Goal: Transaction & Acquisition: Purchase product/service

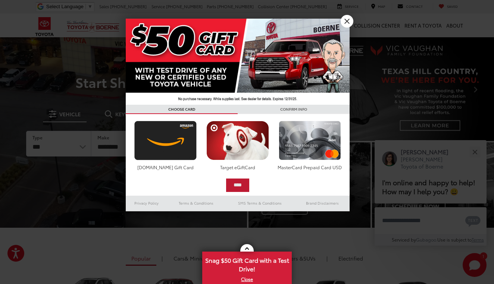
click at [242, 186] on input "****" at bounding box center [237, 185] width 23 height 13
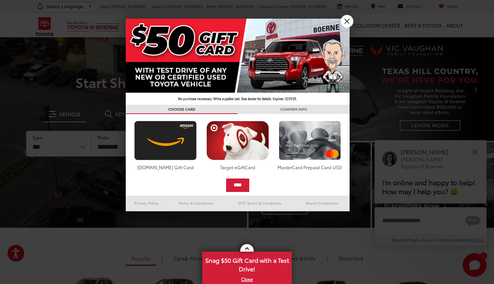
click at [347, 21] on link "X" at bounding box center [347, 21] width 13 height 13
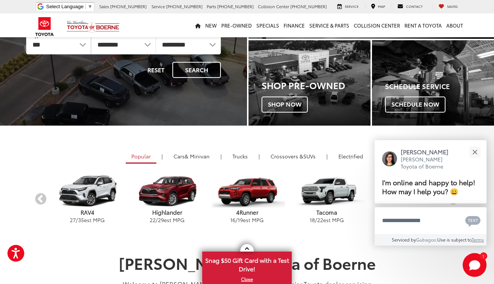
scroll to position [103, 0]
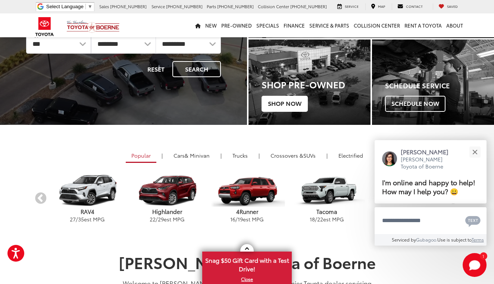
click at [292, 102] on span "Shop Now" at bounding box center [285, 104] width 46 height 16
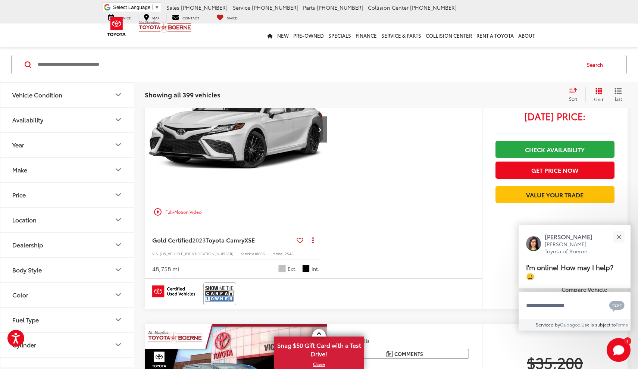
scroll to position [96, 0]
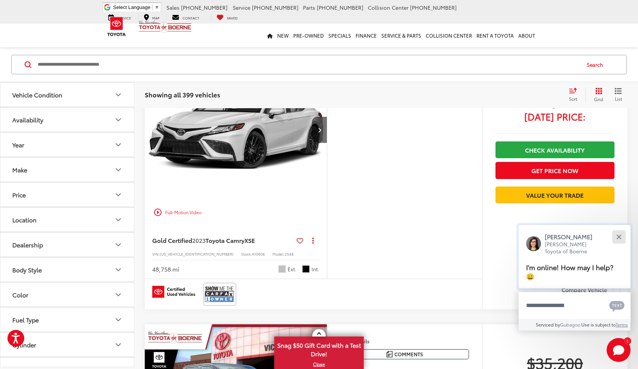
click at [494, 234] on button "Close" at bounding box center [619, 237] width 16 height 16
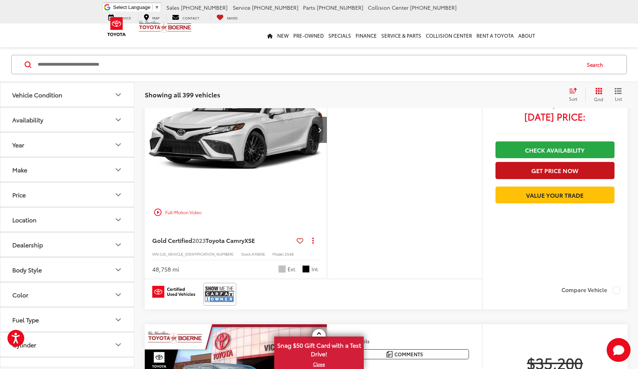
click at [494, 169] on button "Get Price Now" at bounding box center [555, 170] width 119 height 17
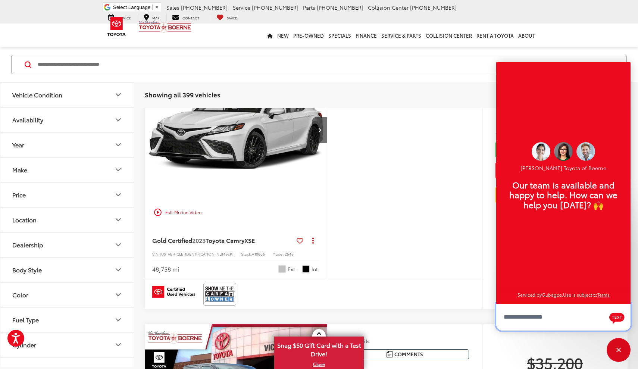
scroll to position [9, 0]
click at [470, 211] on div "More Details Comments Dealer Comments CARFAX One-Owner. Clean CARFAX. 2023 Toyo…" at bounding box center [404, 170] width 155 height 218
click at [494, 284] on div "Close" at bounding box center [619, 350] width 24 height 24
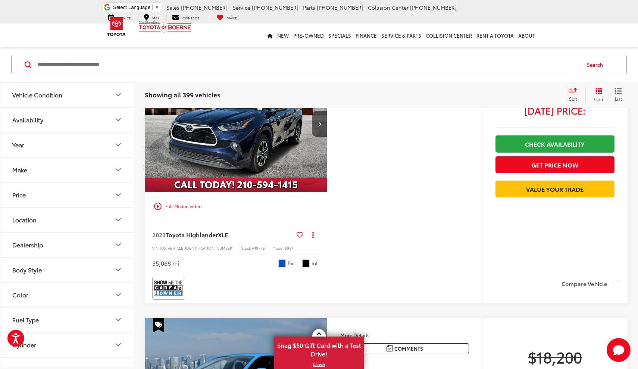
scroll to position [892, 0]
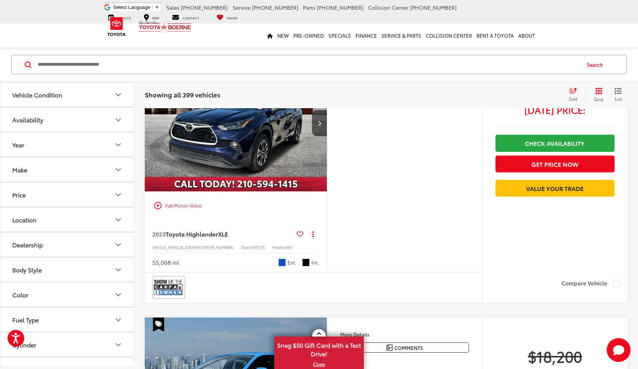
click at [113, 94] on button "Vehicle Condition" at bounding box center [67, 94] width 134 height 24
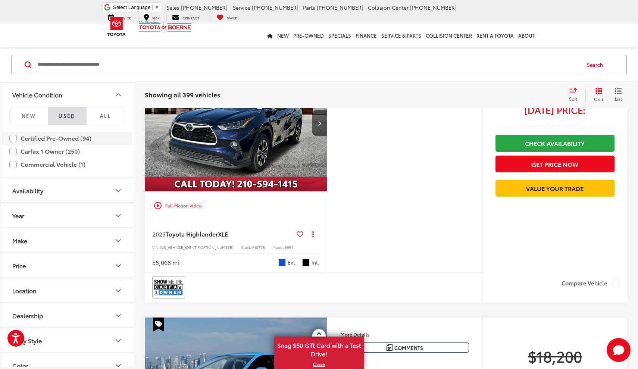
click at [84, 140] on label "Certified Pre-Owned (94)" at bounding box center [67, 138] width 116 height 13
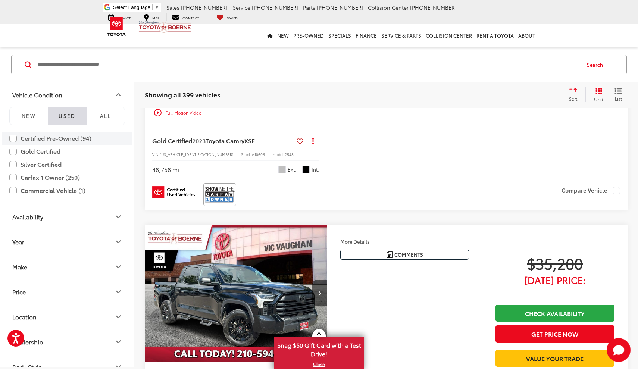
scroll to position [48, 0]
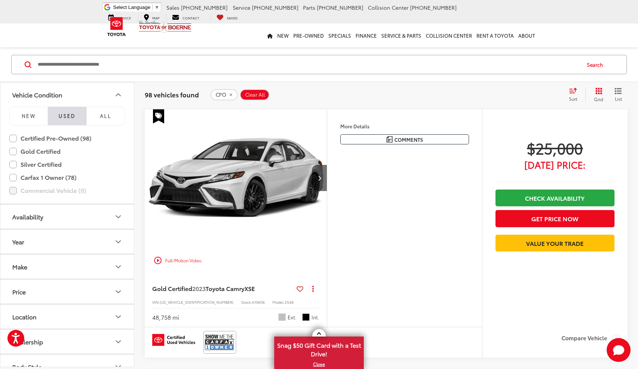
click at [88, 218] on button "Availability" at bounding box center [67, 217] width 134 height 24
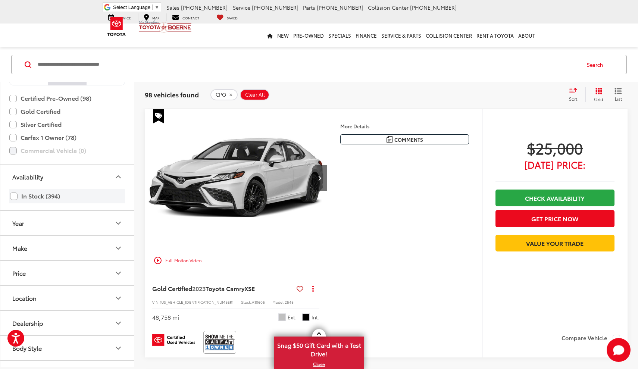
scroll to position [41, 0]
click at [57, 109] on label "Gold Certified" at bounding box center [67, 110] width 116 height 13
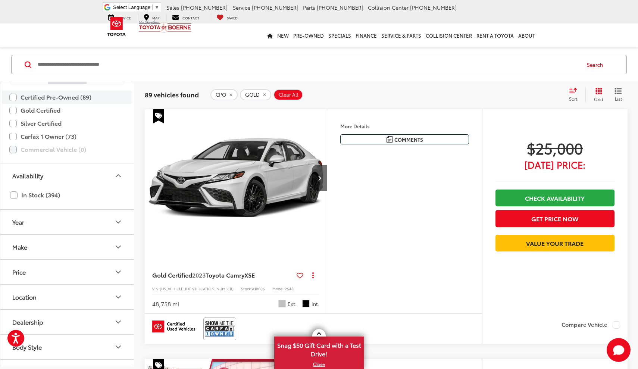
click at [16, 96] on label "Certified Pre-Owned (89)" at bounding box center [67, 97] width 116 height 13
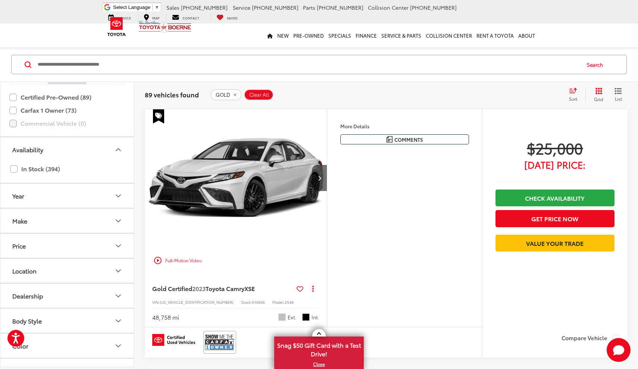
click at [494, 92] on icon "Select sort value" at bounding box center [573, 91] width 8 height 6
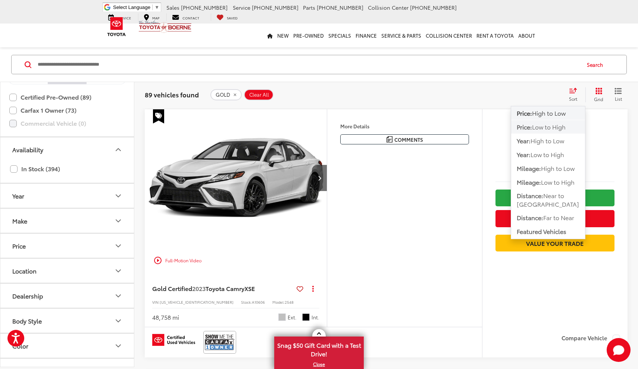
click at [494, 125] on span "Low to High" at bounding box center [549, 126] width 34 height 9
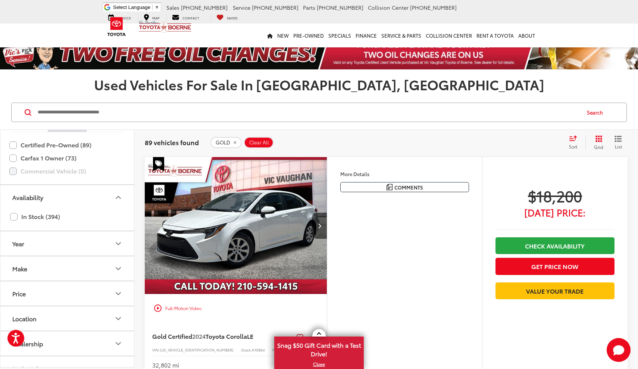
click at [494, 138] on icon "Select sort value" at bounding box center [573, 138] width 8 height 6
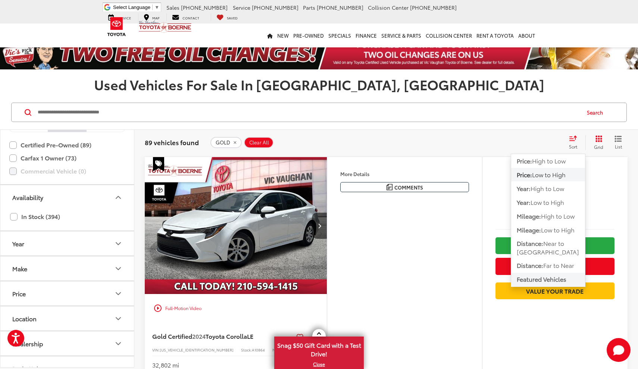
click at [494, 275] on span "Featured Vehicles" at bounding box center [542, 279] width 50 height 9
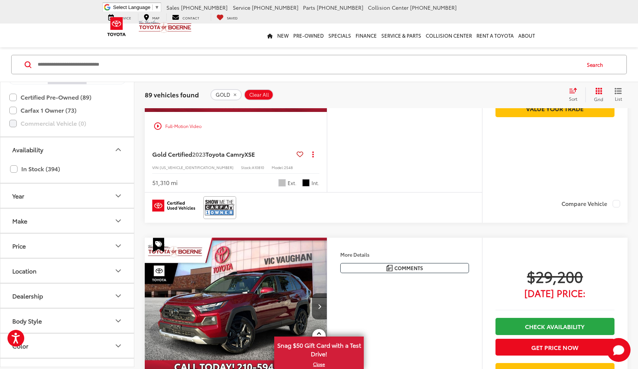
scroll to position [2020, 0]
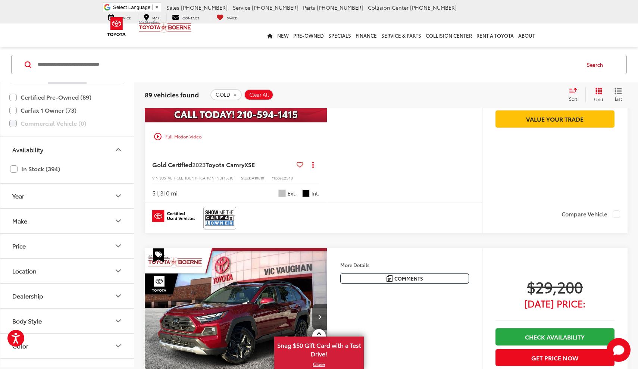
click at [494, 99] on div "Sort" at bounding box center [575, 94] width 20 height 15
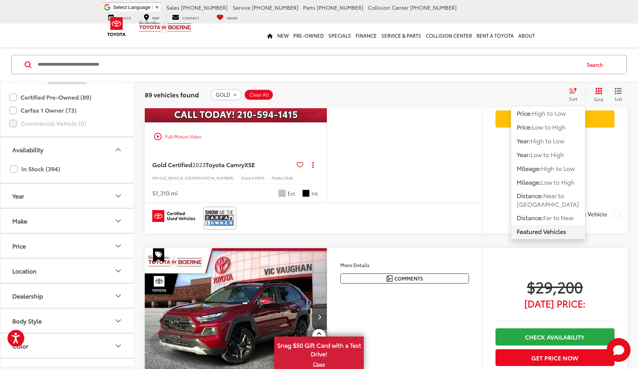
click at [482, 250] on div "Track Price $29,200 [DATE] Price: Check Availability Get Price Now Value Your T…" at bounding box center [555, 358] width 146 height 220
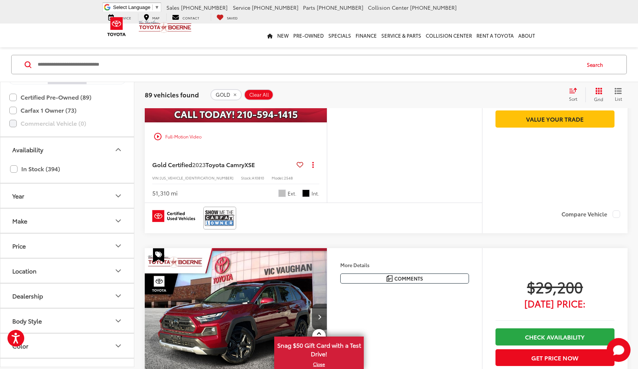
click at [99, 197] on button "Year" at bounding box center [67, 196] width 134 height 24
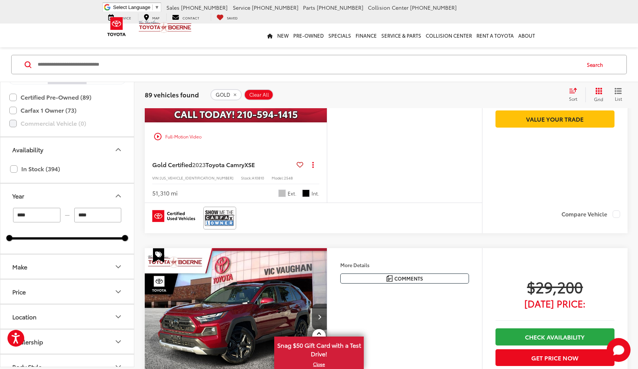
click at [50, 215] on input "****" at bounding box center [36, 215] width 47 height 15
type input "****"
click at [85, 268] on button "Make" at bounding box center [67, 267] width 134 height 24
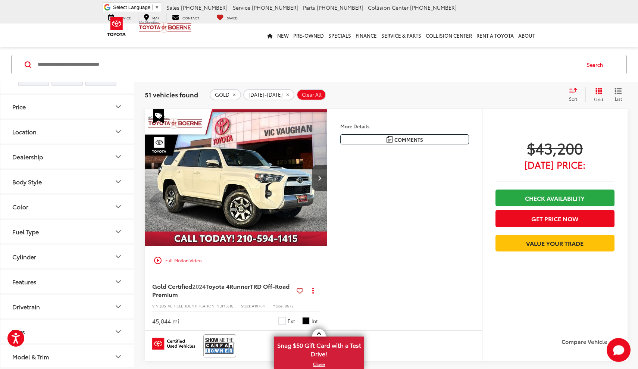
scroll to position [475, 0]
click at [77, 118] on button "Price" at bounding box center [67, 106] width 134 height 24
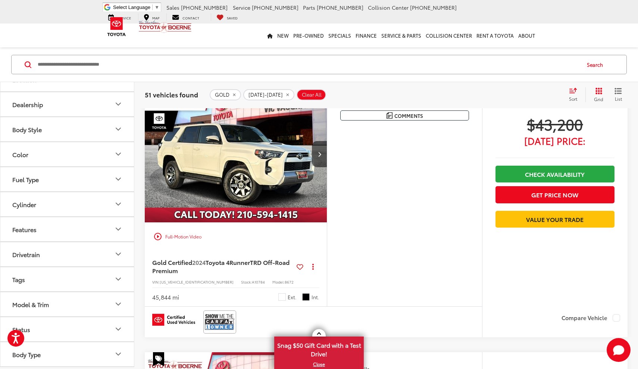
scroll to position [72, 0]
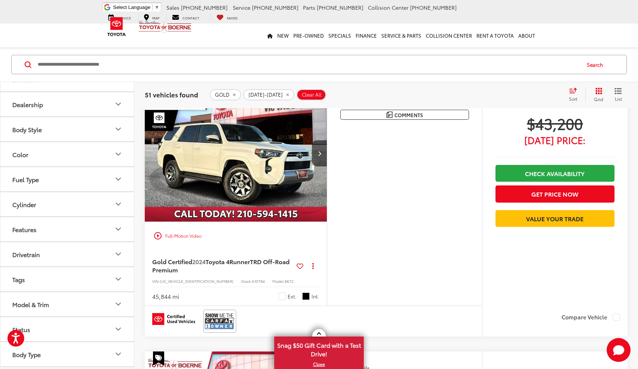
click at [68, 284] on button "Body Type" at bounding box center [67, 354] width 134 height 24
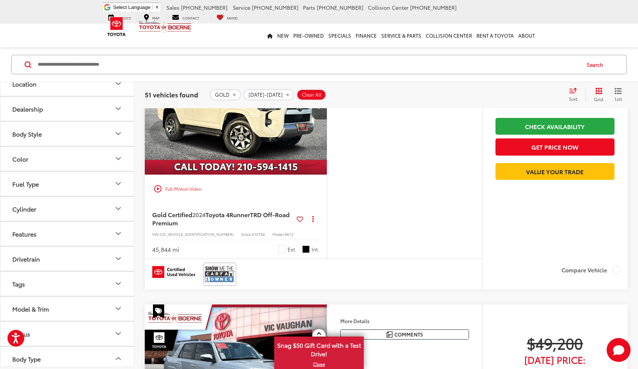
scroll to position [576, 0]
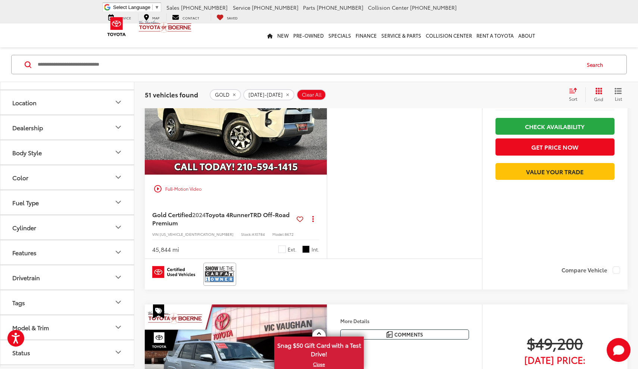
click at [90, 114] on button "Location" at bounding box center [67, 102] width 134 height 24
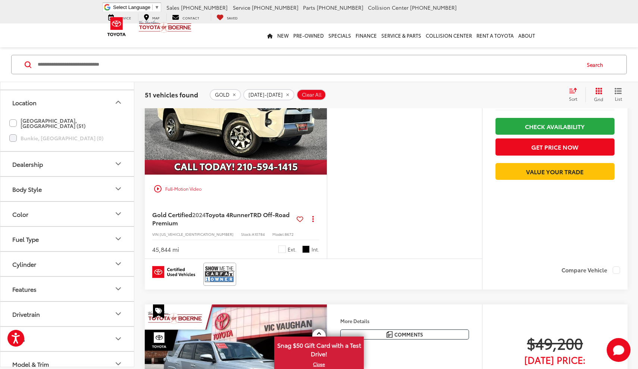
click at [46, 132] on label "[GEOGRAPHIC_DATA], [GEOGRAPHIC_DATA] (51)" at bounding box center [67, 123] width 116 height 18
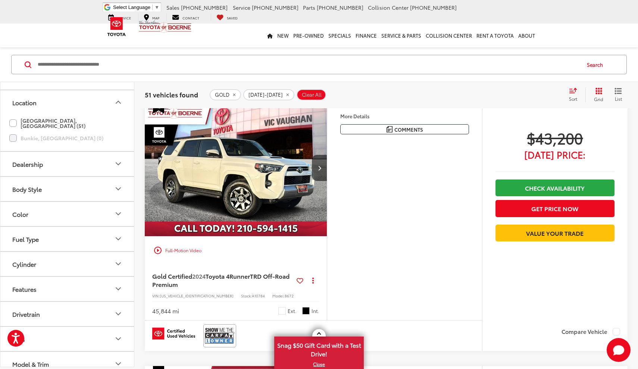
scroll to position [48, 0]
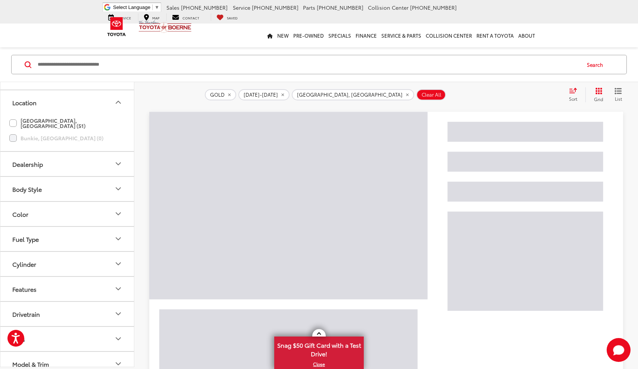
click at [62, 176] on button "Dealership" at bounding box center [67, 164] width 134 height 24
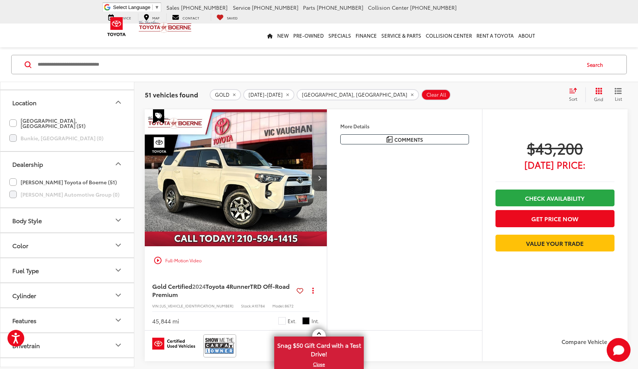
click at [68, 233] on button "Body Style" at bounding box center [67, 220] width 134 height 24
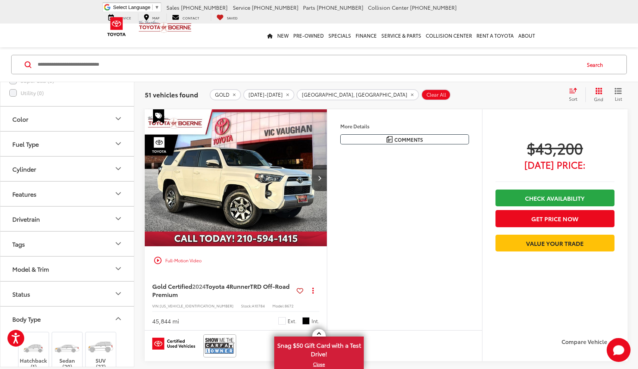
scroll to position [978, 0]
click at [106, 128] on button "Color" at bounding box center [67, 115] width 134 height 24
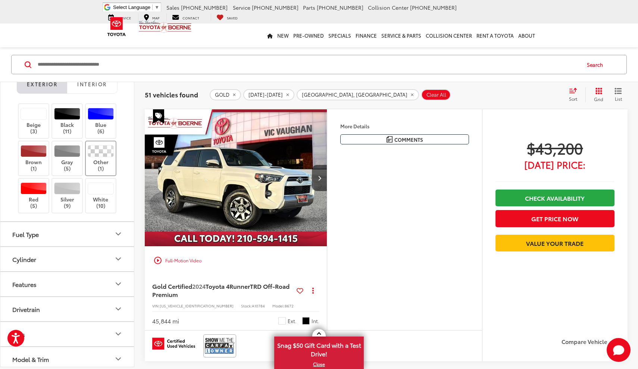
scroll to position [1033, 0]
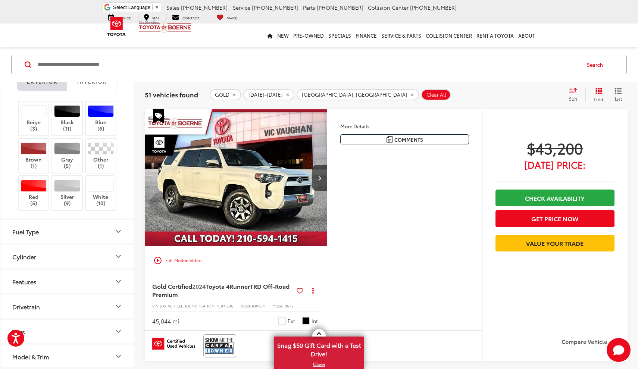
click at [84, 244] on button "Fuel Type" at bounding box center [67, 231] width 134 height 24
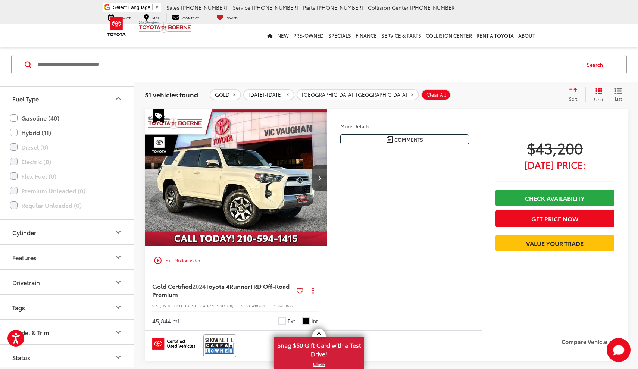
scroll to position [1170, 0]
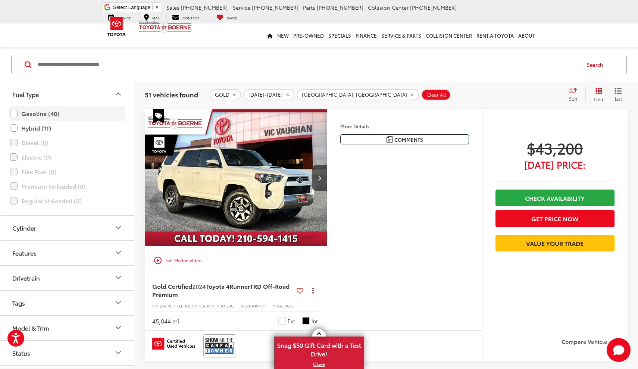
click at [77, 120] on label "Gasoline (40)" at bounding box center [67, 113] width 114 height 13
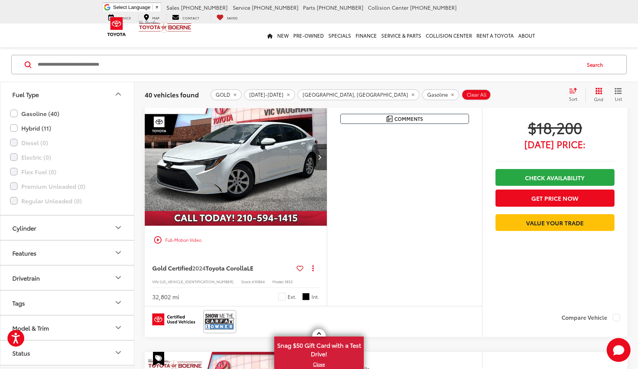
scroll to position [1655, 0]
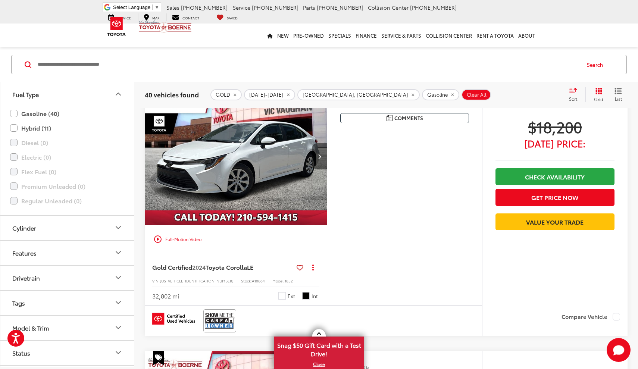
click at [318, 154] on icon "Next image" at bounding box center [319, 156] width 3 height 5
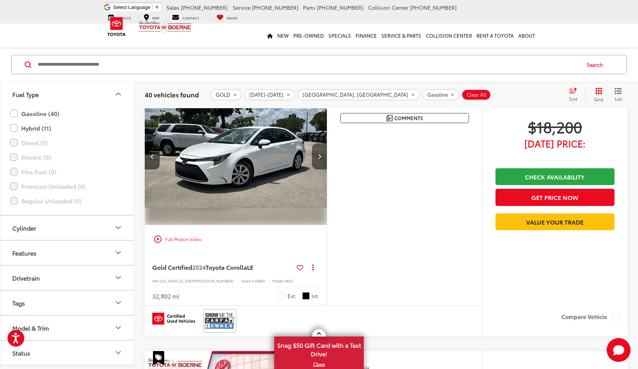
click at [318, 154] on icon "Next image" at bounding box center [319, 156] width 3 height 5
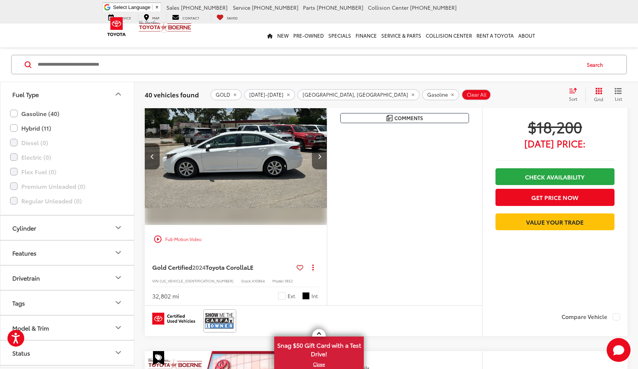
click at [318, 154] on icon "Next image" at bounding box center [319, 156] width 3 height 5
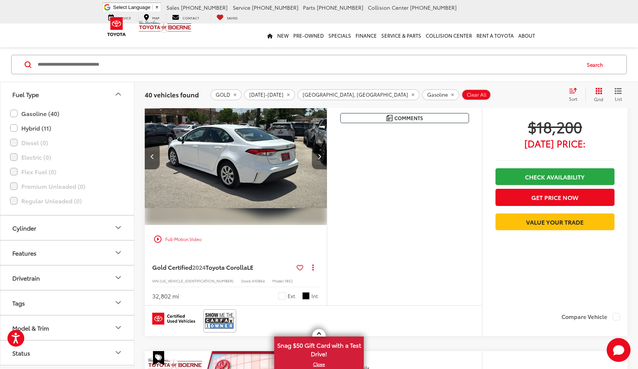
click at [318, 154] on icon "Next image" at bounding box center [319, 156] width 3 height 5
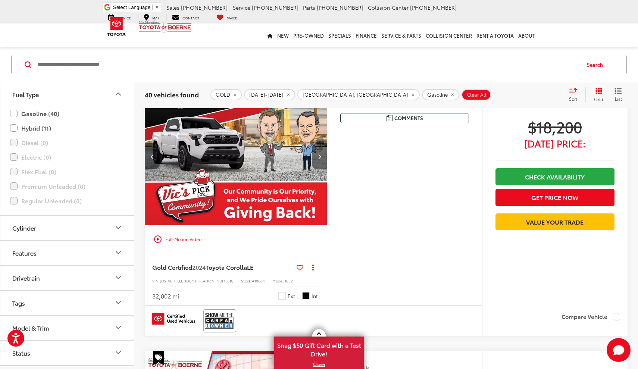
click at [318, 154] on icon "Next image" at bounding box center [319, 156] width 3 height 5
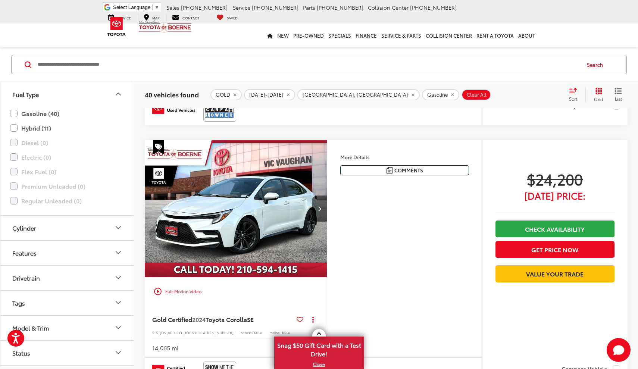
scroll to position [2918, 0]
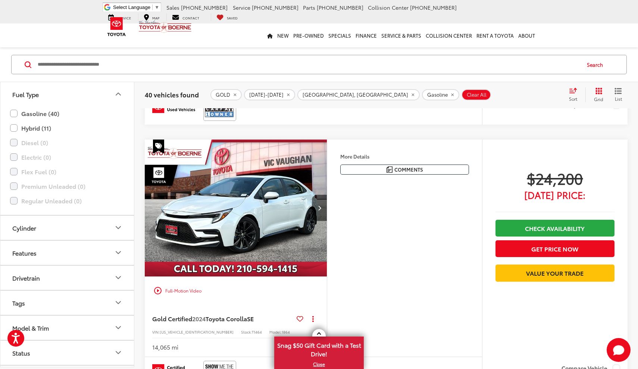
click at [260, 229] on img "2024 Toyota Corolla SE 0" at bounding box center [235, 208] width 183 height 137
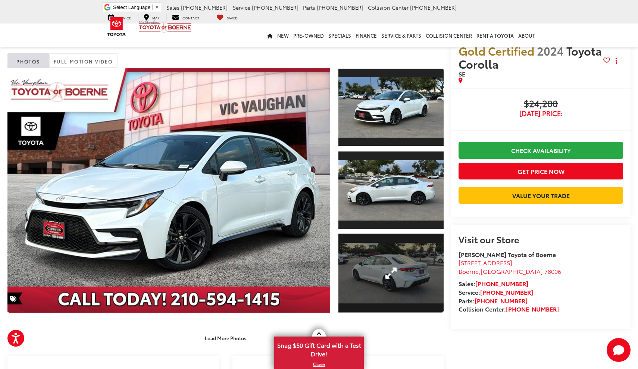
scroll to position [25, 0]
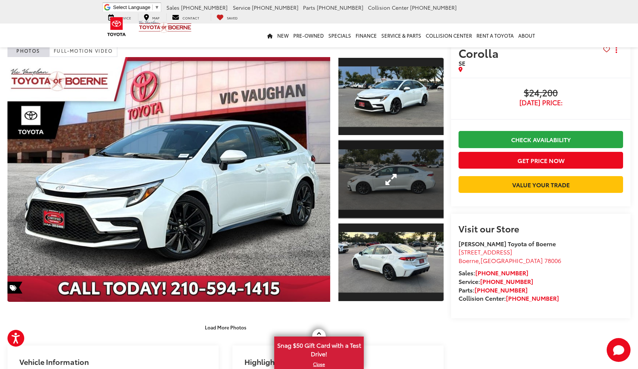
click at [358, 180] on link "Expand Photo 2" at bounding box center [391, 179] width 105 height 79
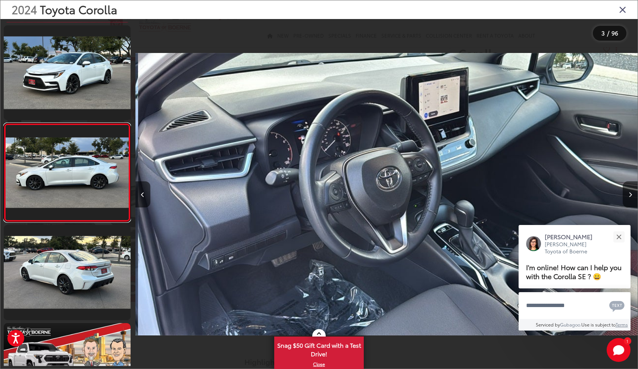
scroll to position [0, 7538]
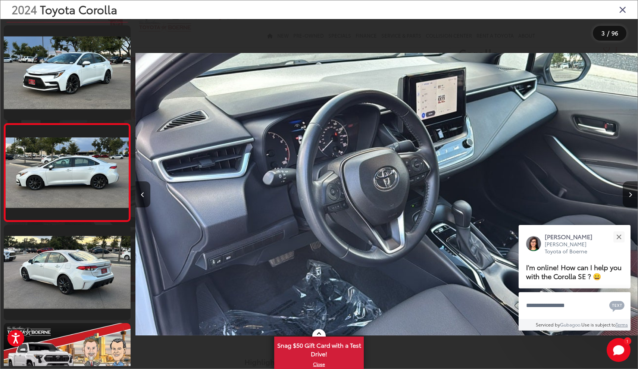
click at [626, 8] on icon "Close gallery" at bounding box center [622, 9] width 7 height 10
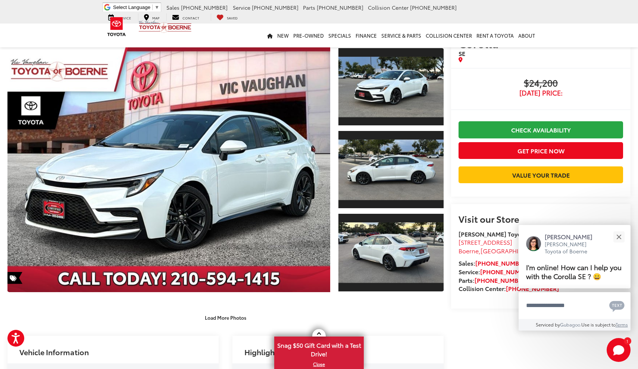
scroll to position [34, 0]
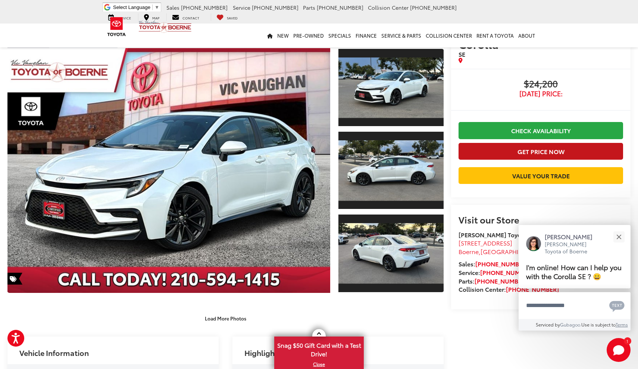
click at [518, 151] on button "Get Price Now" at bounding box center [541, 151] width 165 height 17
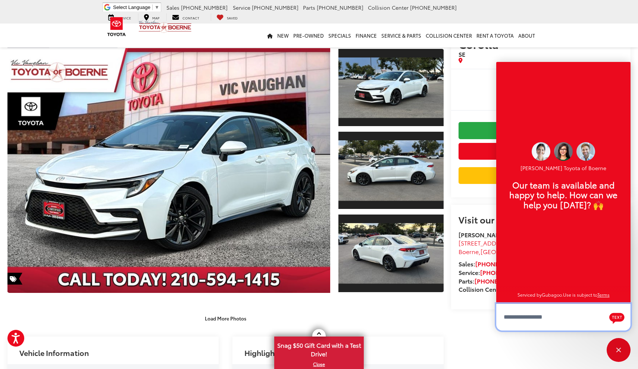
scroll to position [9, 0]
type textarea "**********"
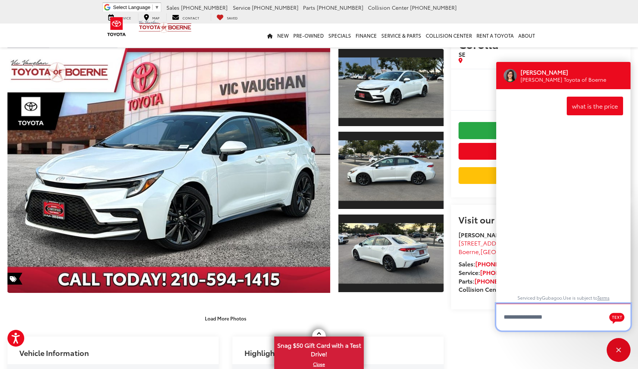
scroll to position [0, 0]
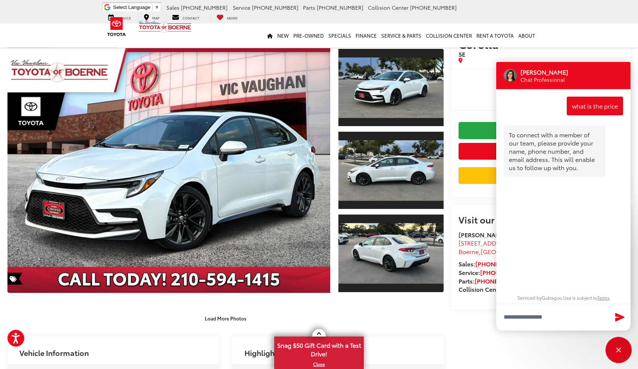
click at [618, 353] on div "Close" at bounding box center [619, 350] width 24 height 24
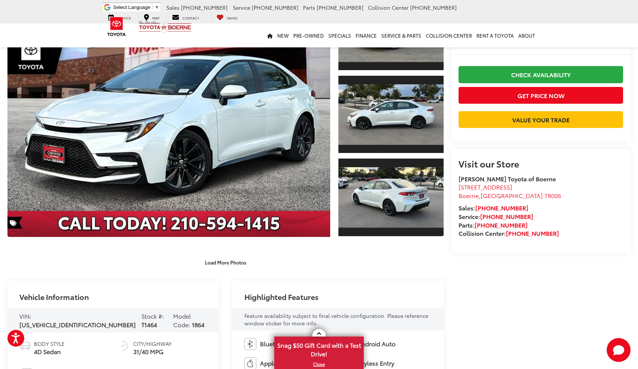
scroll to position [75, 0]
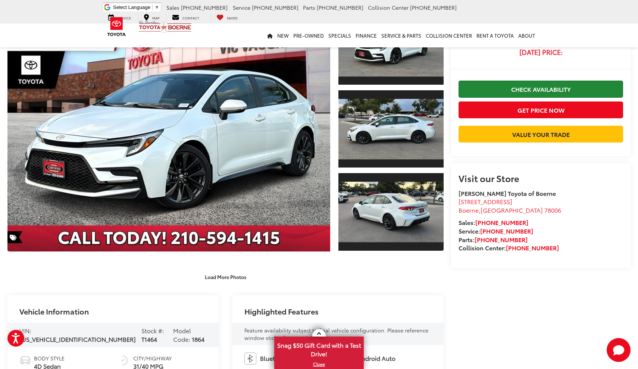
click at [556, 90] on link "Check Availability" at bounding box center [541, 89] width 165 height 17
